Goal: Transaction & Acquisition: Purchase product/service

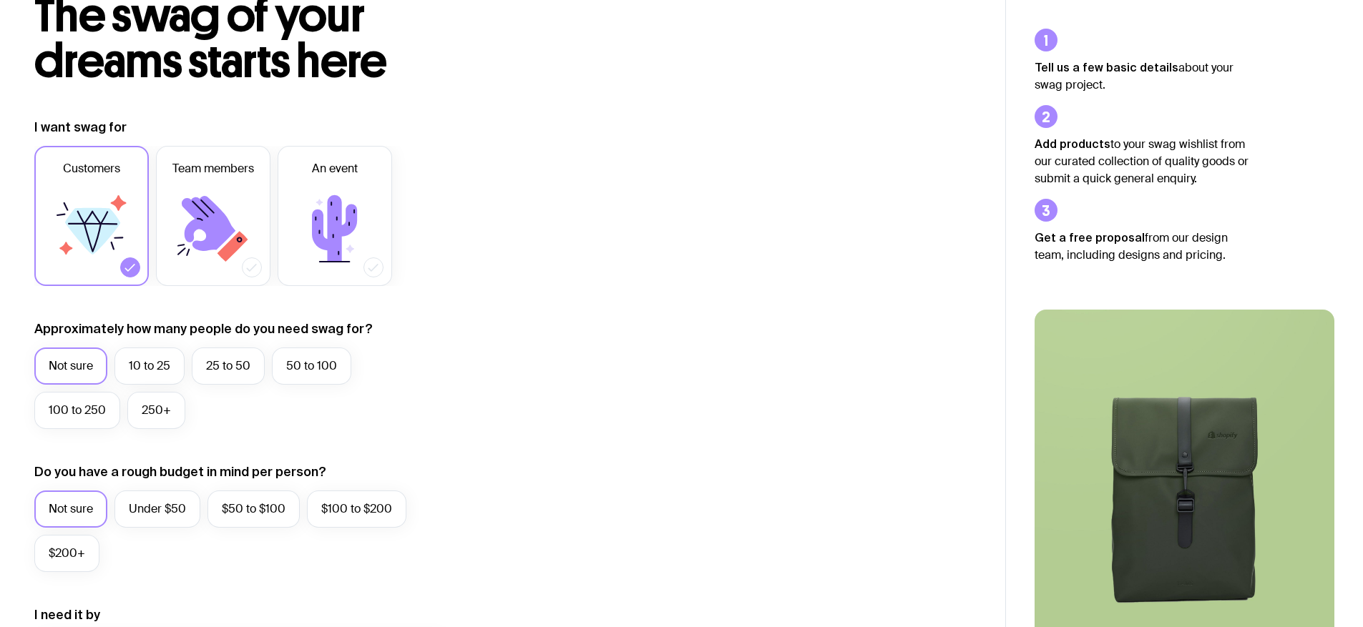
scroll to position [101, 0]
click at [142, 361] on label "10 to 25" at bounding box center [149, 365] width 70 height 37
click at [0, 0] on input "10 to 25" at bounding box center [0, 0] width 0 height 0
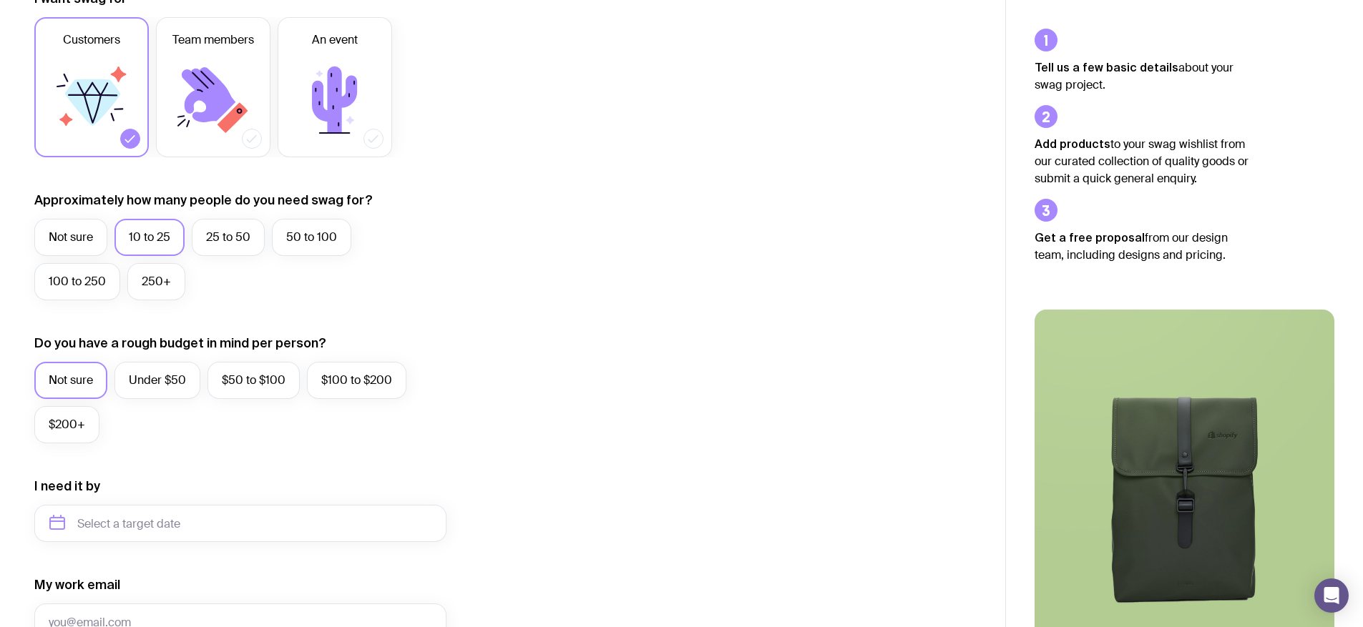
scroll to position [383, 0]
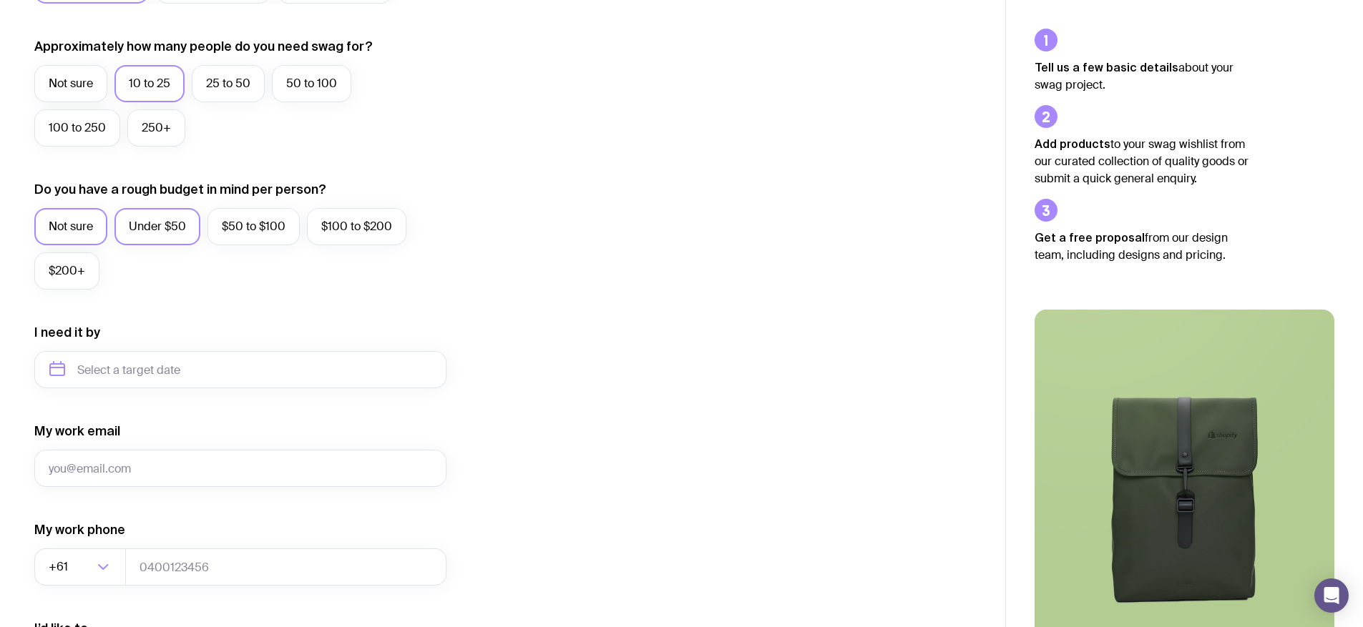
click at [153, 215] on label "Under $50" at bounding box center [157, 226] width 86 height 37
click at [0, 0] on input "Under $50" at bounding box center [0, 0] width 0 height 0
click at [155, 391] on form "I want swag for Customers Team members An event Approximately how many people d…" at bounding box center [240, 303] width 412 height 934
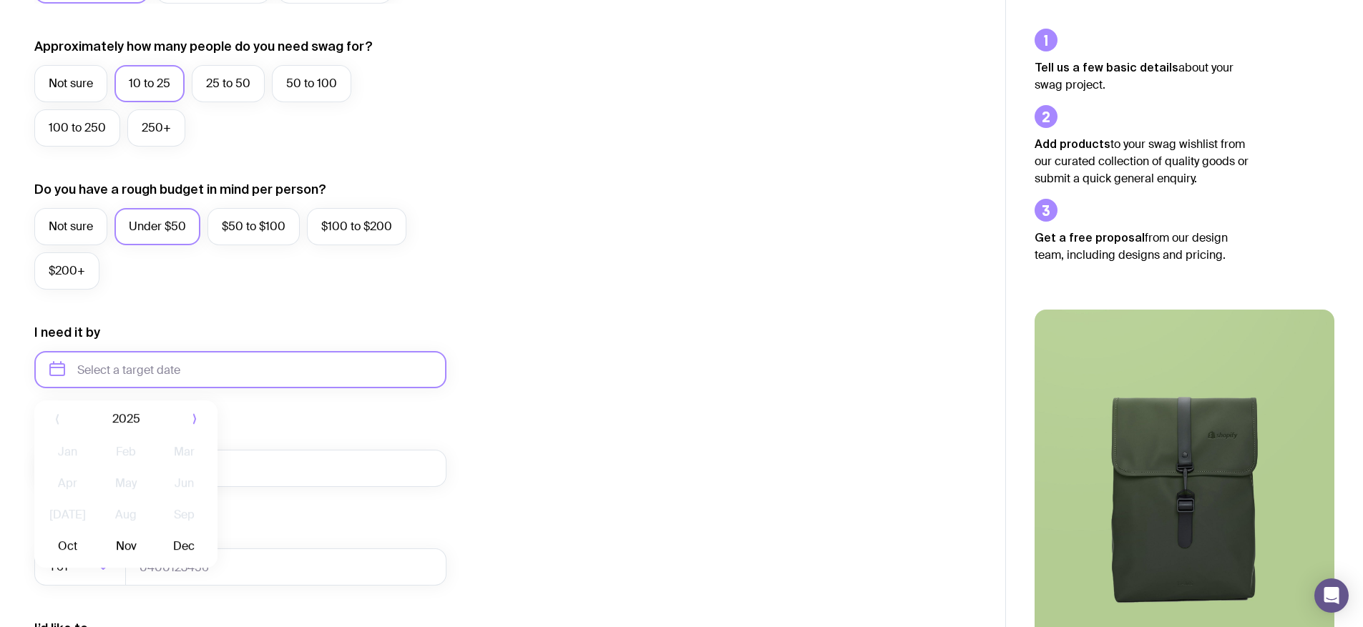
click at [160, 375] on input "text" at bounding box center [240, 369] width 412 height 37
click at [132, 545] on button "Nov" at bounding box center [125, 546] width 52 height 29
type input "[DATE]"
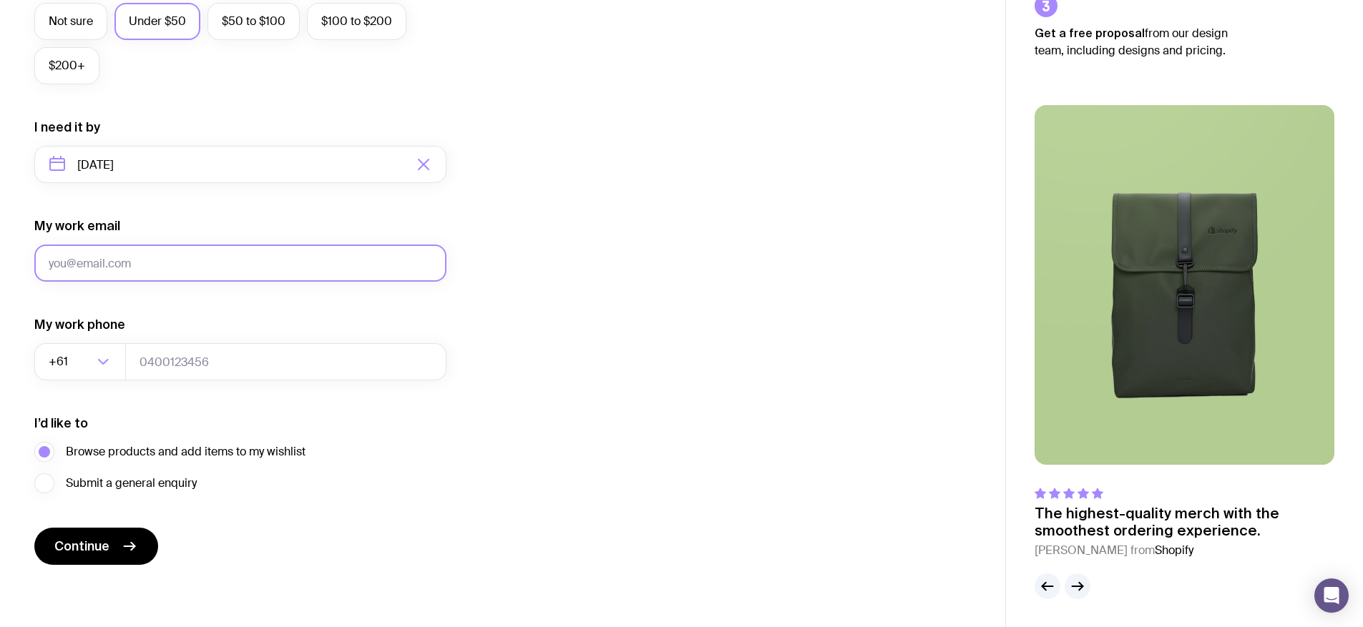
scroll to position [589, 0]
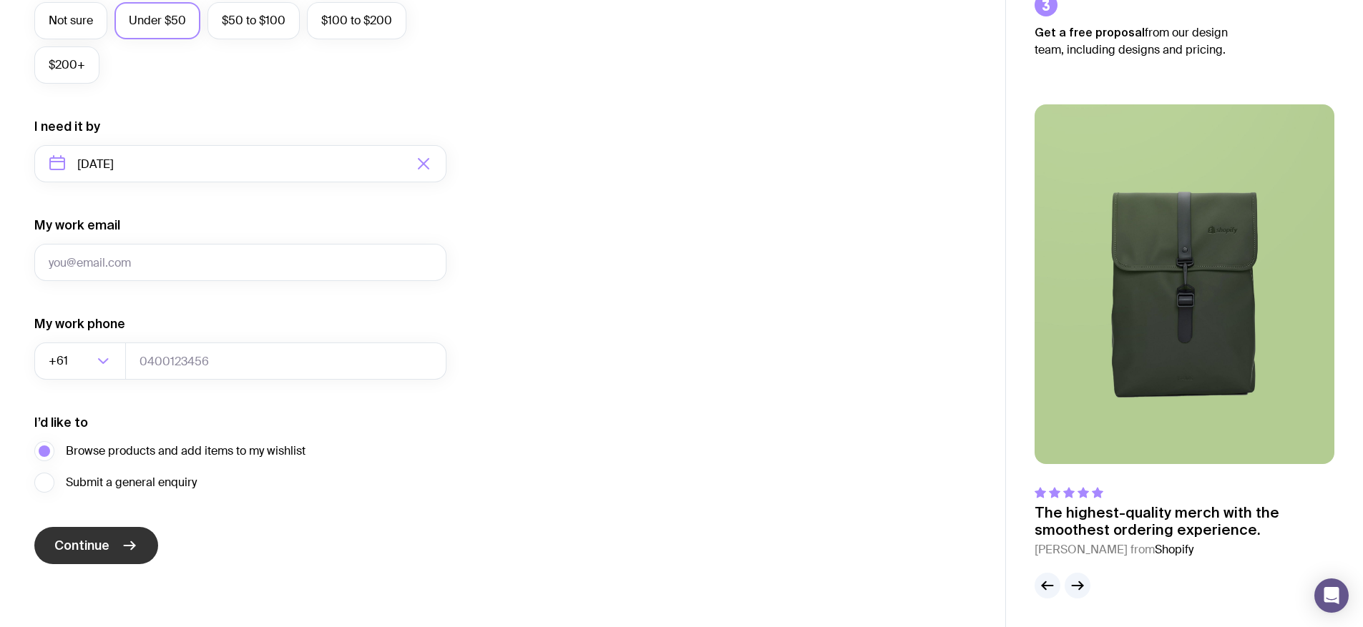
click at [121, 544] on icon "submit" at bounding box center [129, 545] width 17 height 17
click at [212, 293] on form "I want swag for Customers Team members An event Approximately how many people d…" at bounding box center [240, 97] width 412 height 934
click at [207, 268] on input "My work email" at bounding box center [240, 262] width 412 height 37
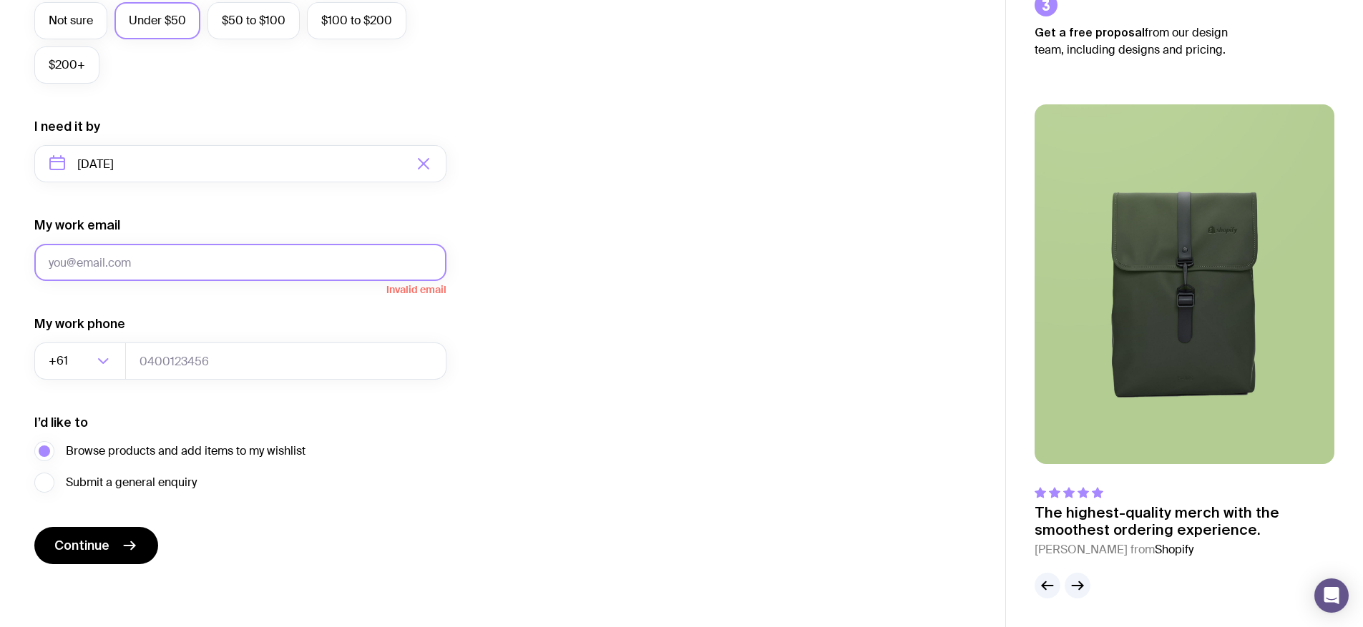
type input "[EMAIL_ADDRESS][DOMAIN_NAME]"
type input "0406434676"
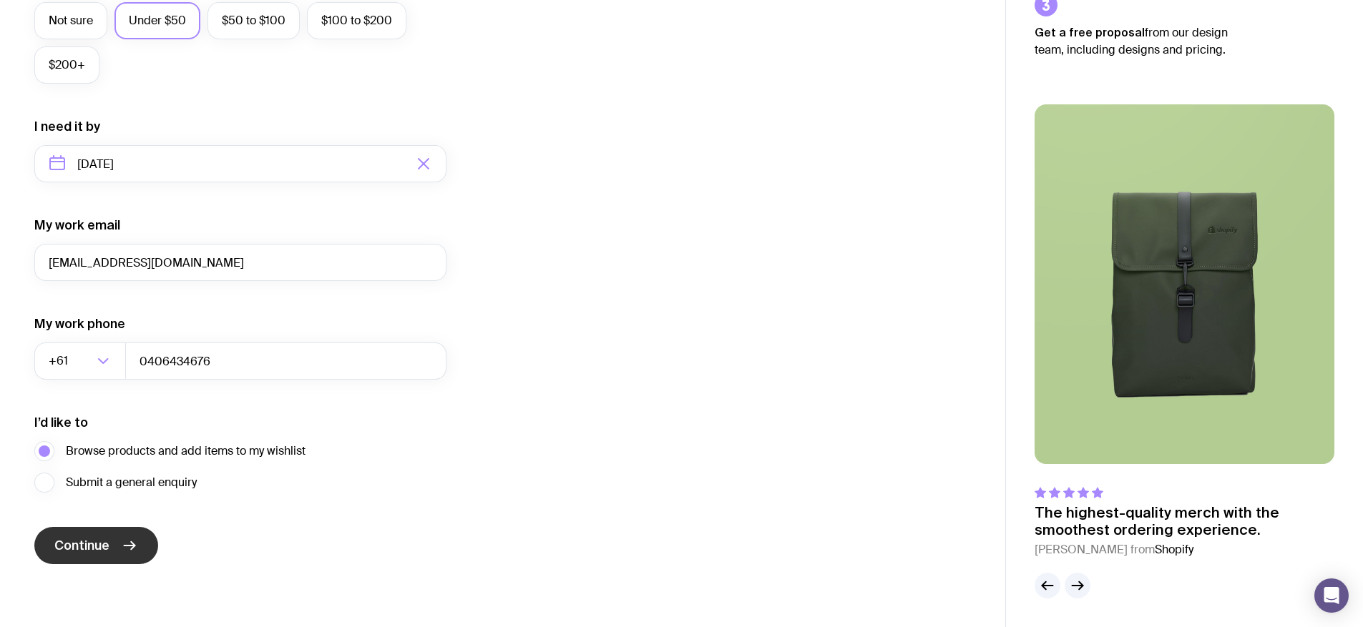
click at [128, 556] on button "Continue" at bounding box center [96, 545] width 124 height 37
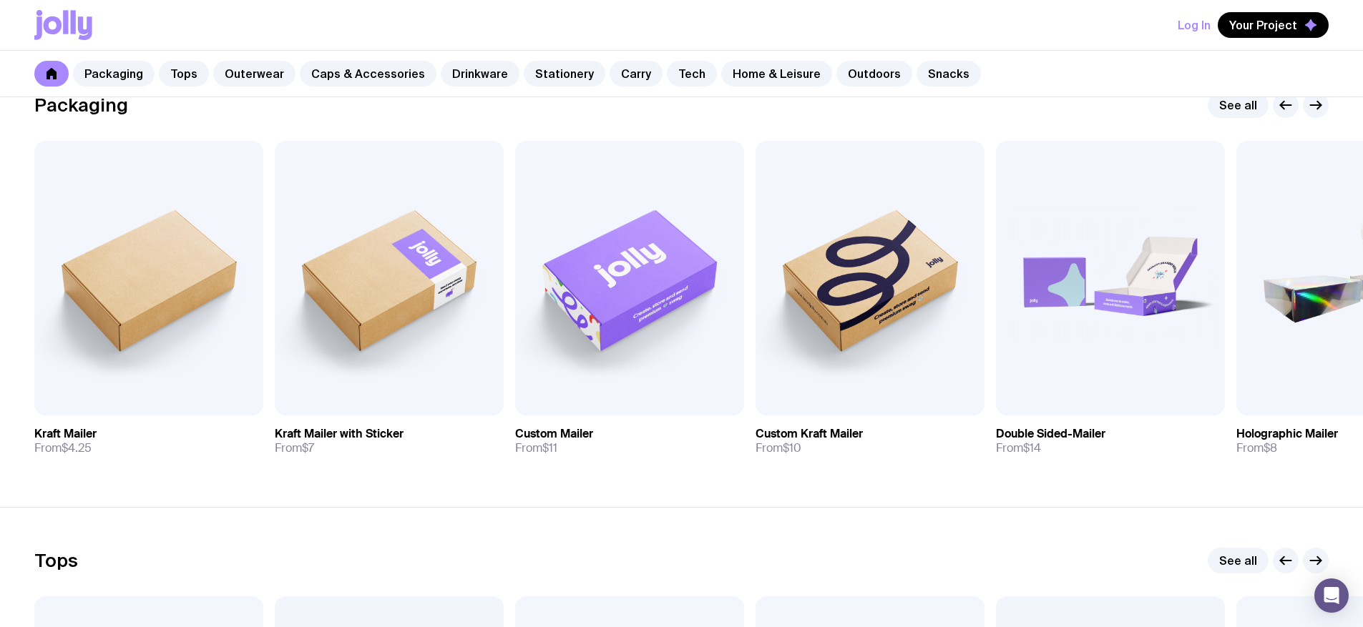
scroll to position [279, 0]
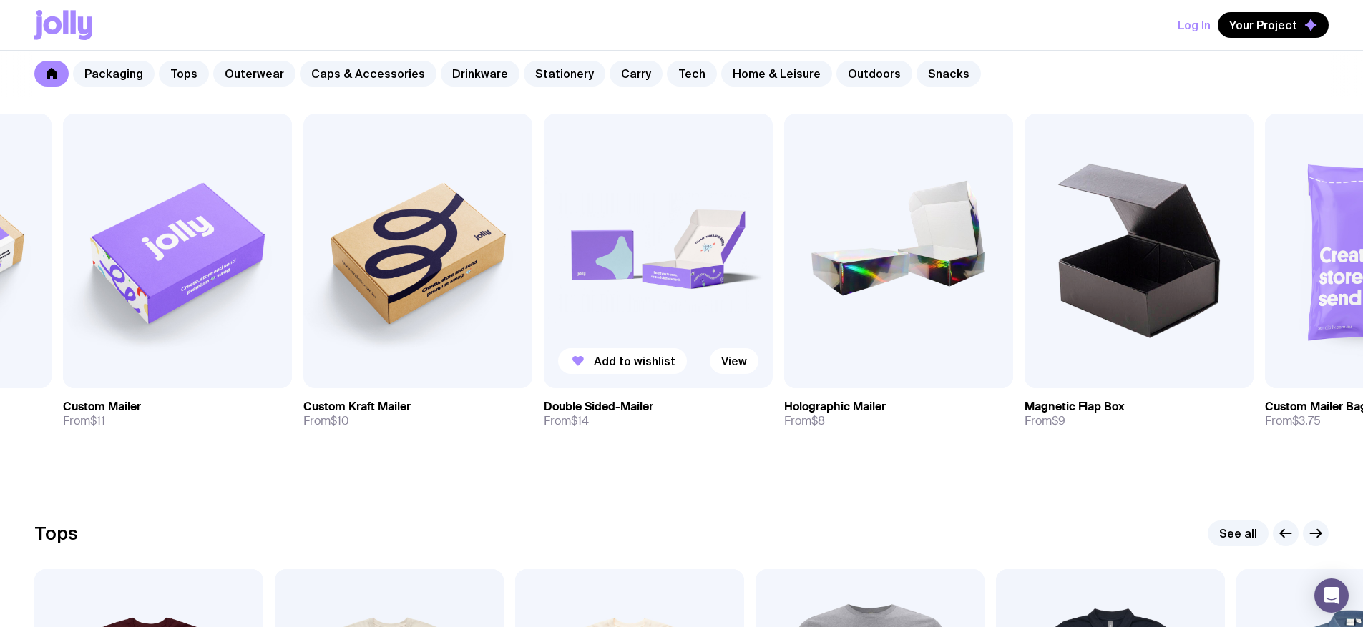
drag, startPoint x: 916, startPoint y: 345, endPoint x: 551, endPoint y: 330, distance: 365.2
click at [429, 338] on img at bounding box center [417, 251] width 229 height 275
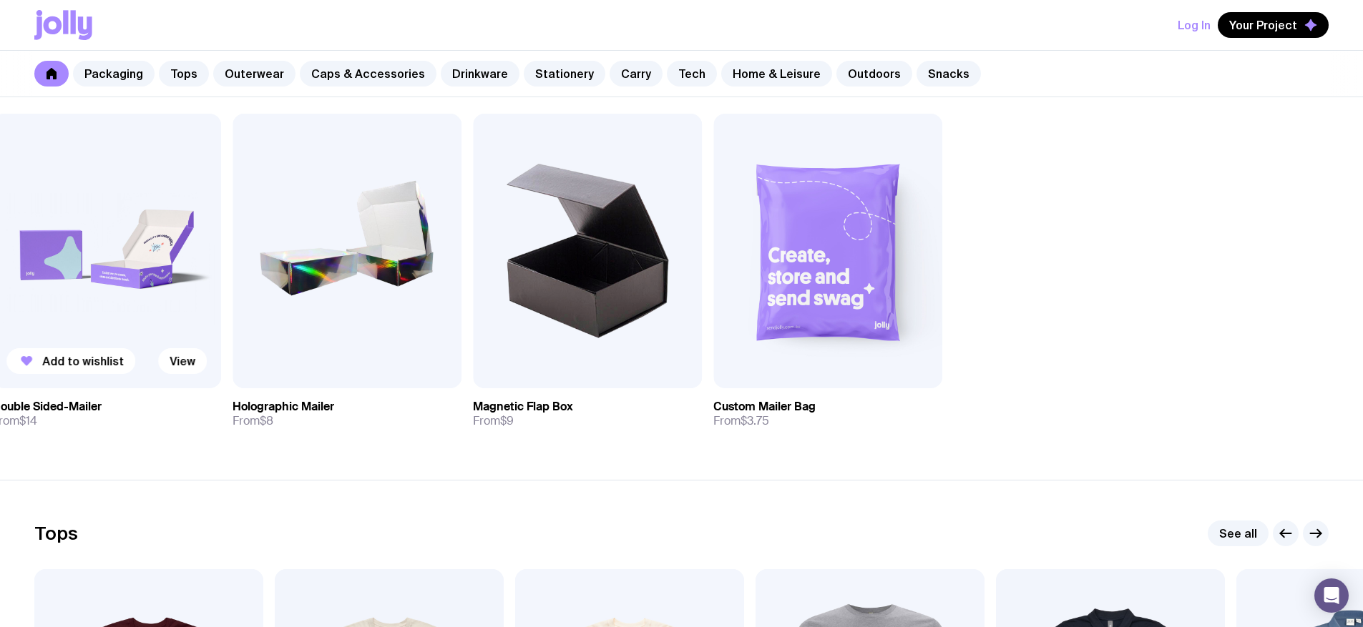
drag, startPoint x: 1176, startPoint y: 309, endPoint x: 348, endPoint y: 341, distance: 828.4
click at [348, 341] on div "Add to wishlist View Kraft Mailer From $4.25 Add to wishlist View Kraft Mailer …" at bounding box center [681, 277] width 1294 height 326
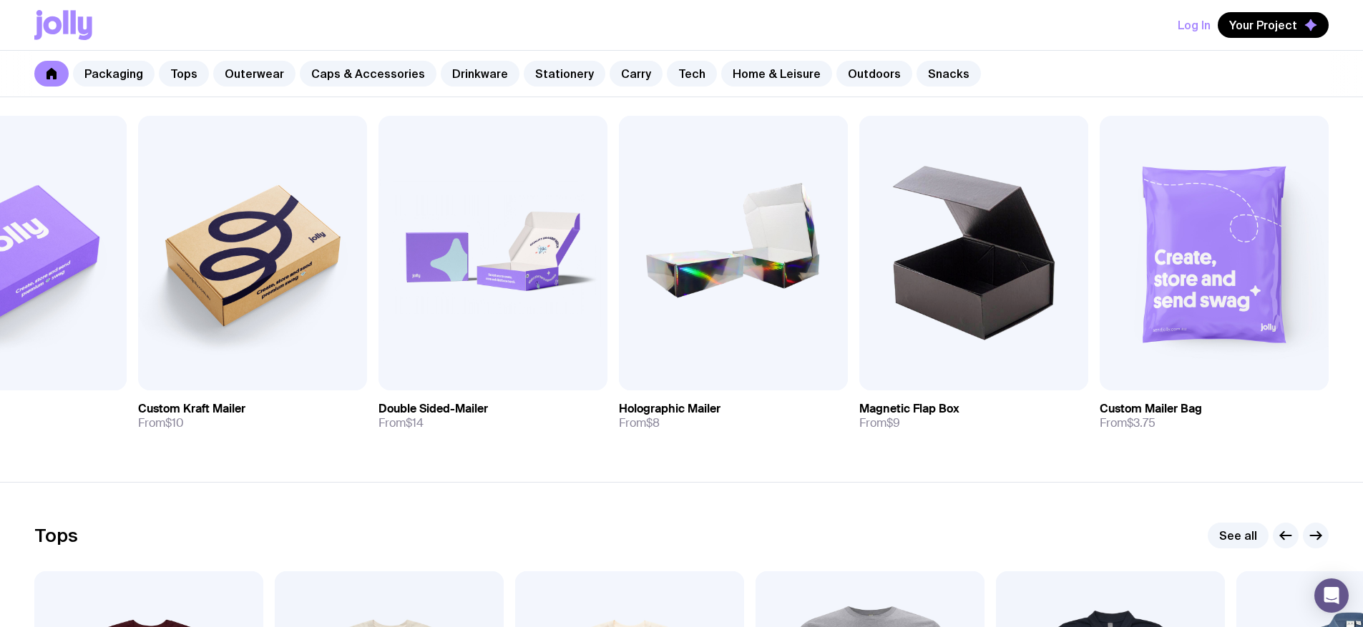
scroll to position [0, 0]
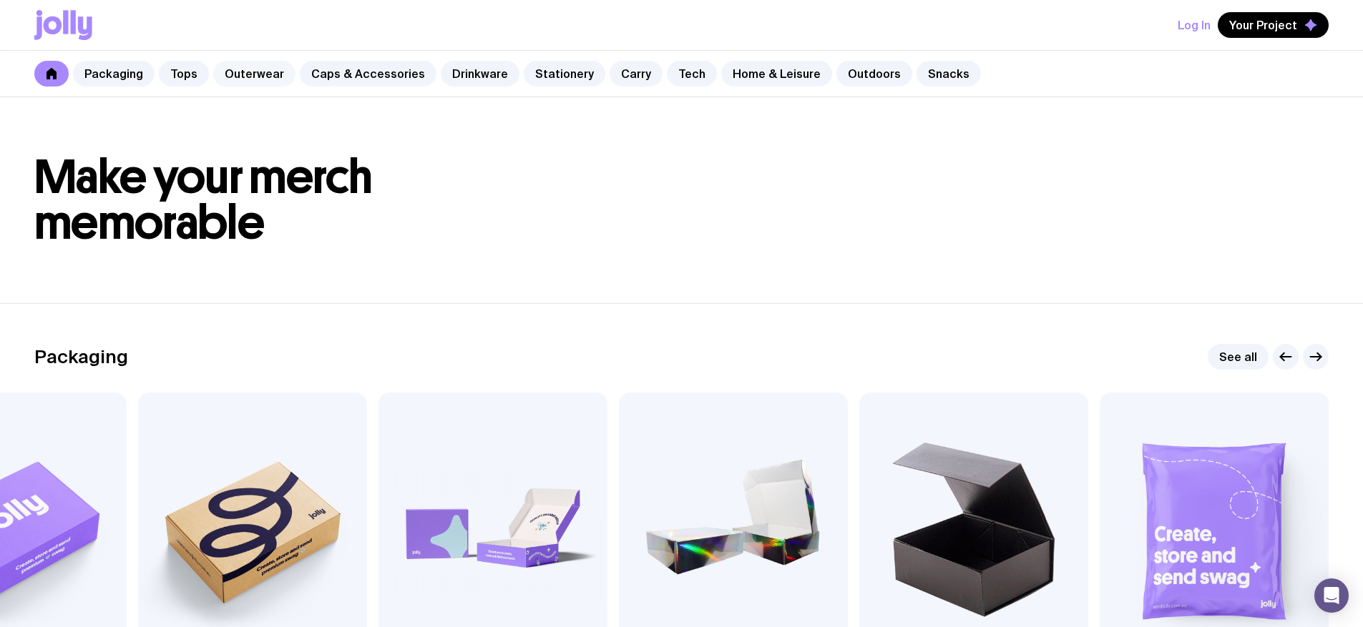
click at [266, 72] on link "Outerwear" at bounding box center [254, 74] width 82 height 26
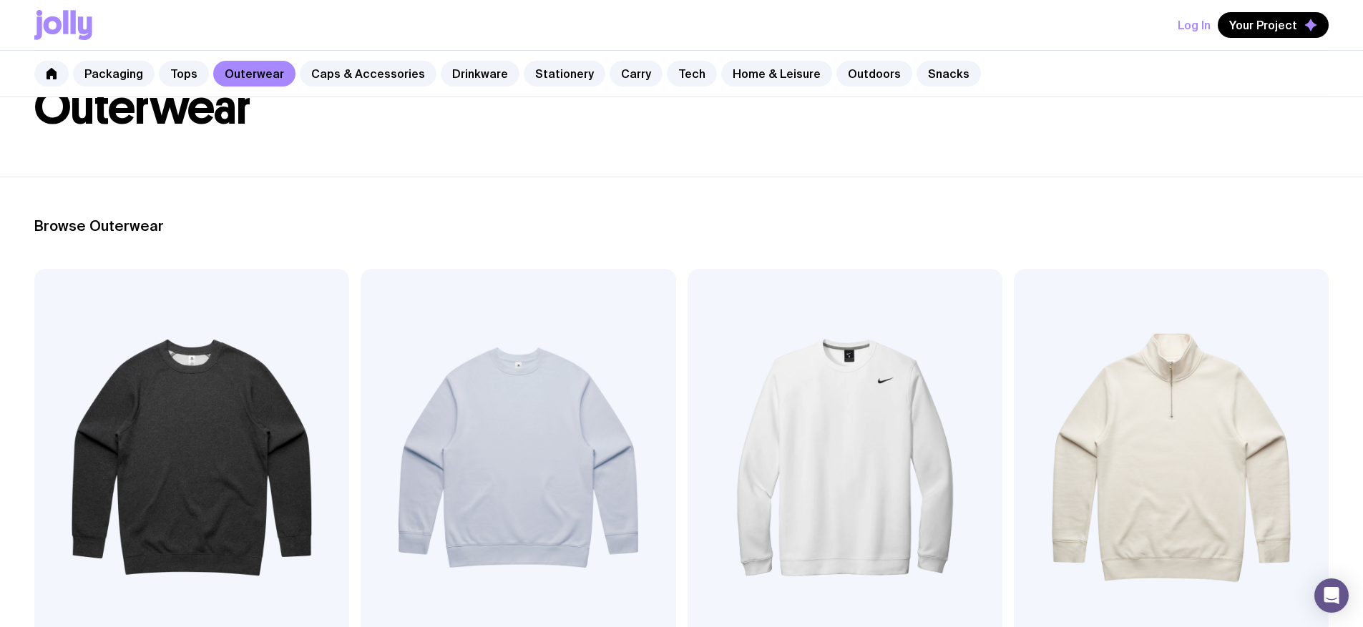
scroll to position [132, 0]
